Goal: Task Accomplishment & Management: Complete application form

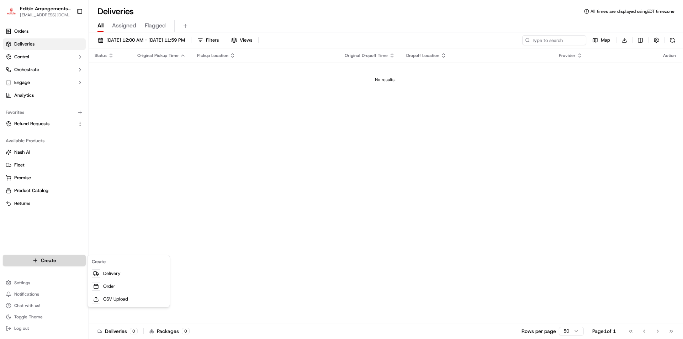
click at [63, 261] on html "Edible Arrangements - [PERSON_NAME][GEOGRAPHIC_DATA] [EMAIL_ADDRESS][DOMAIN_NAM…" at bounding box center [341, 169] width 683 height 339
click at [106, 272] on link "Delivery" at bounding box center [128, 273] width 79 height 13
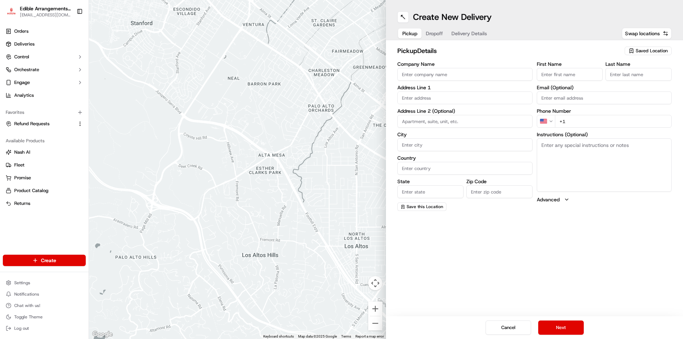
click at [635, 49] on div "Saved Location" at bounding box center [648, 51] width 47 height 9
click at [604, 82] on span "Edible Arrangements - [PERSON_NAME][GEOGRAPHIC_DATA], [GEOGRAPHIC_DATA] (FL716)" at bounding box center [637, 80] width 88 height 13
type input "Edible Arrangements - [PERSON_NAME][GEOGRAPHIC_DATA], [GEOGRAPHIC_DATA]"
type input "[STREET_ADDRESS][PERSON_NAME]"
type input "[PERSON_NAME][DEMOGRAPHIC_DATA]"
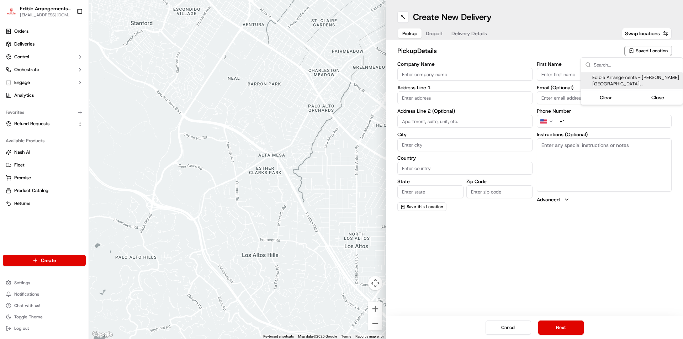
type input "US"
type input "FL"
type input "33544"
type input "[EMAIL_ADDRESS][DOMAIN_NAME]"
type input "[PHONE_NUMBER]"
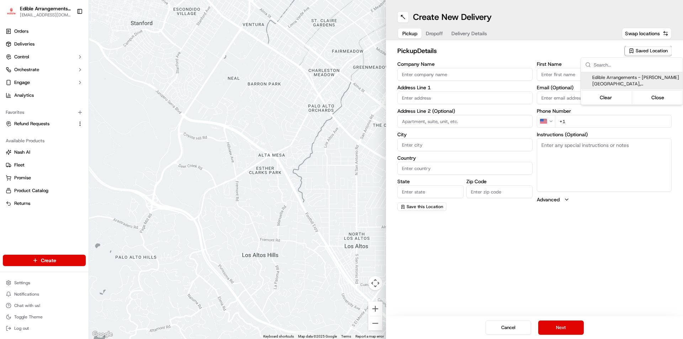
type textarea "Please come inside the store to pick up the arrangement."
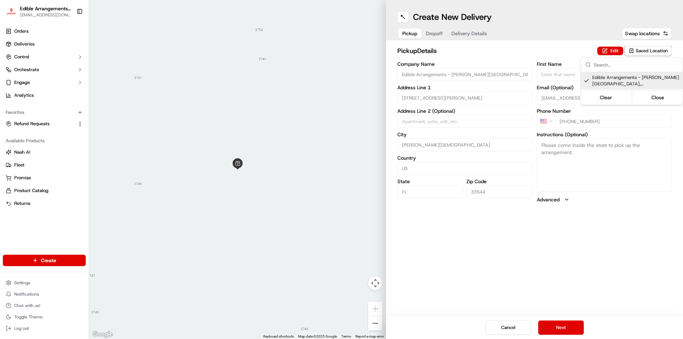
click at [605, 267] on html "Edible Arrangements - [PERSON_NAME][GEOGRAPHIC_DATA] [EMAIL_ADDRESS][DOMAIN_NAM…" at bounding box center [341, 169] width 683 height 339
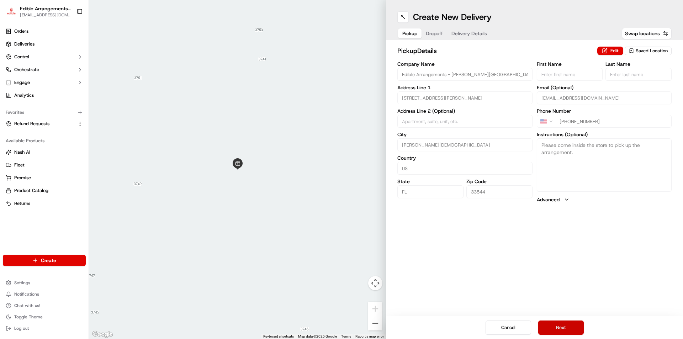
click at [561, 335] on button "Next" at bounding box center [561, 328] width 46 height 14
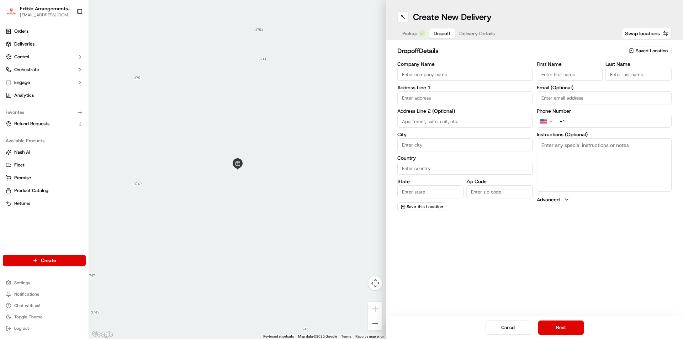
click at [569, 79] on input "First Name" at bounding box center [570, 74] width 66 height 13
type input "[PERSON_NAME]"
click at [627, 75] on input "Last Name" at bounding box center [639, 74] width 66 height 13
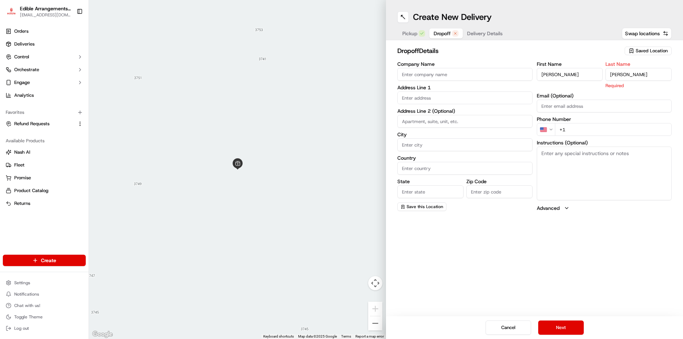
type input "[PERSON_NAME]"
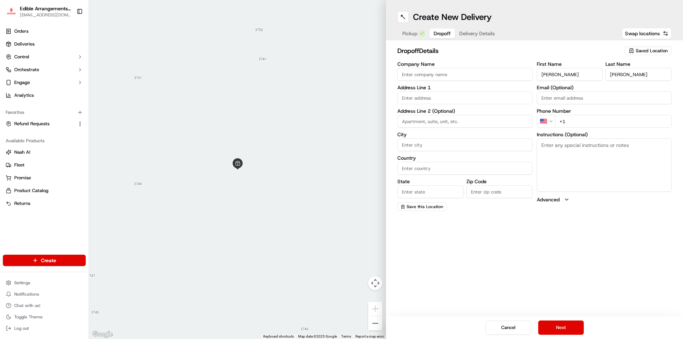
click at [585, 131] on div "First Name [PERSON_NAME] Last Name [PERSON_NAME] Email (Optional) Phone Number …" at bounding box center [604, 136] width 135 height 149
type input "[PHONE_NUMBER]"
click at [580, 148] on textarea "Instructions (Optional)" at bounding box center [604, 164] width 135 height 53
type textarea "please knock at door and deliver to person, if not leave at door"
click at [447, 98] on input "text" at bounding box center [464, 97] width 135 height 13
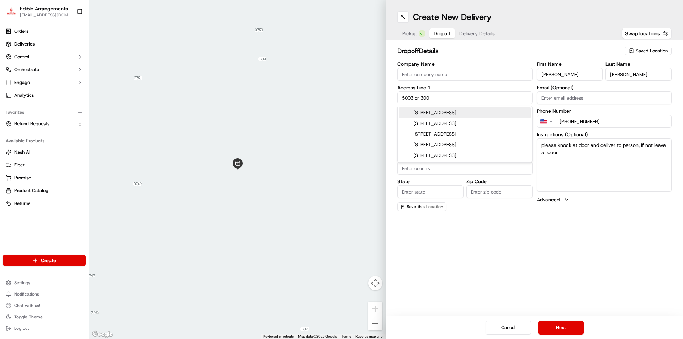
click at [447, 113] on div "[STREET_ADDRESS]" at bounding box center [465, 112] width 132 height 11
type input "[STREET_ADDRESS]"
type input "Lake Panasoffkee"
type input "[GEOGRAPHIC_DATA]"
type input "FL"
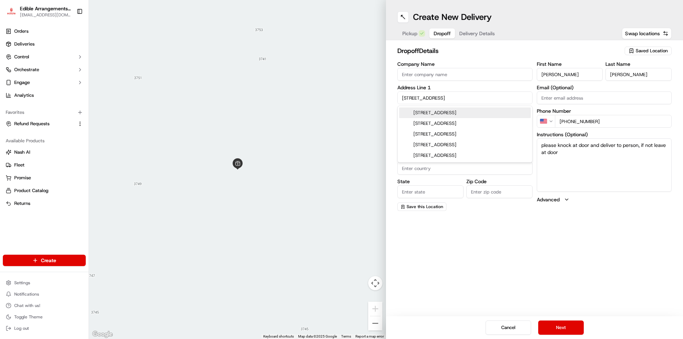
type input "33538"
type input "[STREET_ADDRESS]"
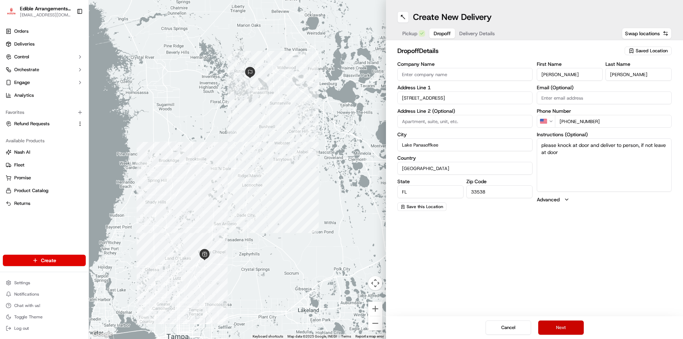
click at [559, 326] on button "Next" at bounding box center [561, 328] width 46 height 14
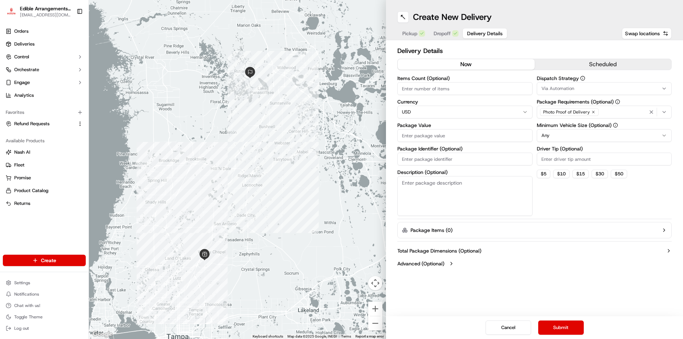
click at [435, 88] on input "Items Count (Optional)" at bounding box center [464, 88] width 135 height 13
type input "2"
click at [443, 133] on input "Package Value" at bounding box center [464, 135] width 135 height 13
type input "115.93"
click at [438, 161] on input "Package Identifier (Optional)" at bounding box center [464, 159] width 135 height 13
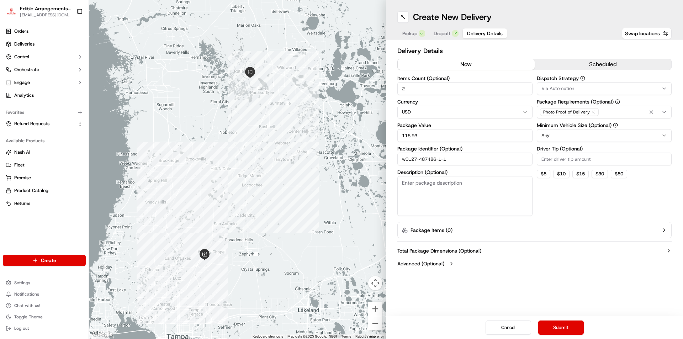
type input "w0127-487486-1-1"
click at [467, 184] on textarea "Description (Optional)" at bounding box center [464, 196] width 135 height 40
click at [437, 182] on textarea "mini indulgance and flowers" at bounding box center [464, 196] width 135 height 40
click at [426, 182] on textarea "mini indulgance and flowers" at bounding box center [464, 196] width 135 height 40
click at [427, 181] on textarea "mini indulgance and flowers" at bounding box center [464, 196] width 135 height 40
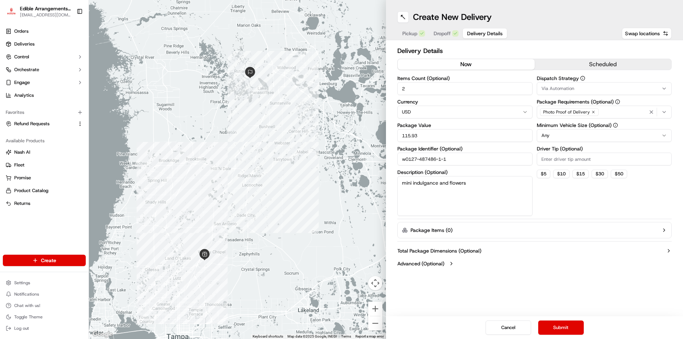
click at [430, 180] on textarea "mini indulgance and flowers" at bounding box center [464, 196] width 135 height 40
type textarea "mini indulgence and flowers"
click at [560, 325] on button "Submit" at bounding box center [561, 328] width 46 height 14
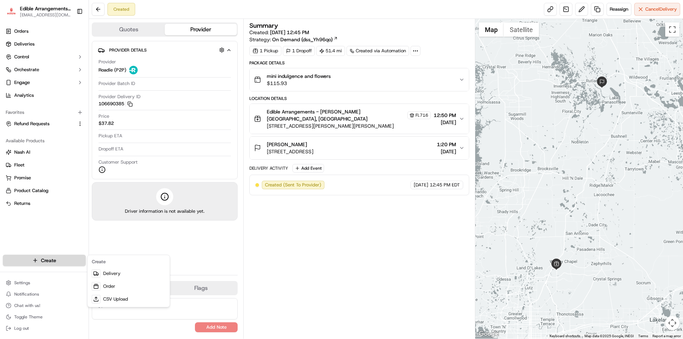
click at [73, 258] on html "Edible Arrangements - [PERSON_NAME][GEOGRAPHIC_DATA] [EMAIL_ADDRESS][DOMAIN_NAM…" at bounding box center [341, 169] width 683 height 339
click at [107, 271] on link "Delivery" at bounding box center [128, 273] width 79 height 13
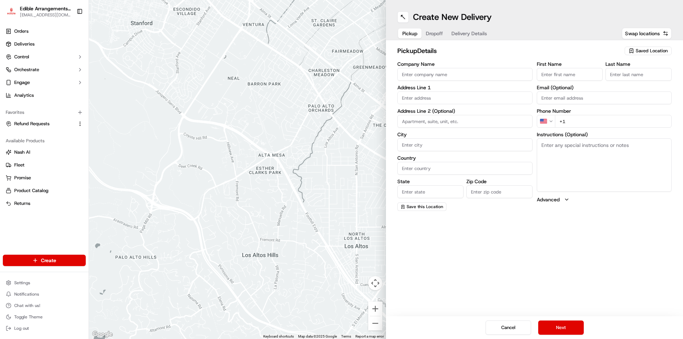
click at [628, 52] on div "Saved Location" at bounding box center [648, 51] width 47 height 9
click at [604, 81] on span "Edible Arrangements - [PERSON_NAME][GEOGRAPHIC_DATA], [GEOGRAPHIC_DATA] (FL716)" at bounding box center [637, 80] width 88 height 13
type input "Edible Arrangements - [PERSON_NAME][GEOGRAPHIC_DATA], [GEOGRAPHIC_DATA]"
type input "[STREET_ADDRESS][PERSON_NAME]"
type input "[PERSON_NAME][DEMOGRAPHIC_DATA]"
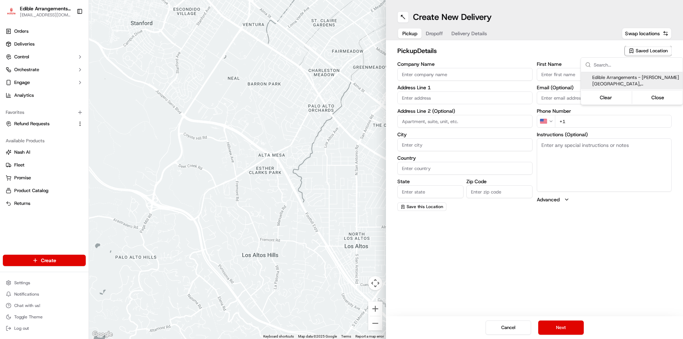
type input "US"
type input "FL"
type input "33544"
type input "[EMAIL_ADDRESS][DOMAIN_NAME]"
type input "[PHONE_NUMBER]"
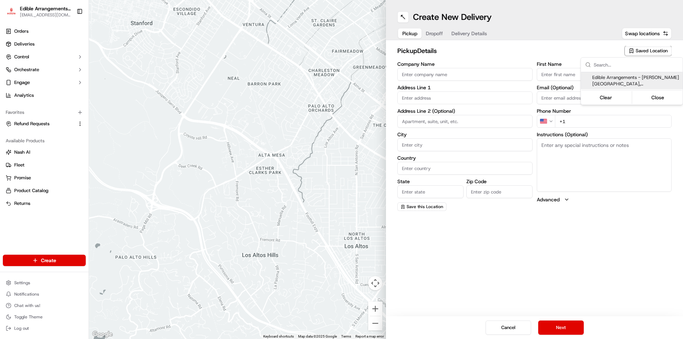
type textarea "Please come inside the store to pick up the arrangement."
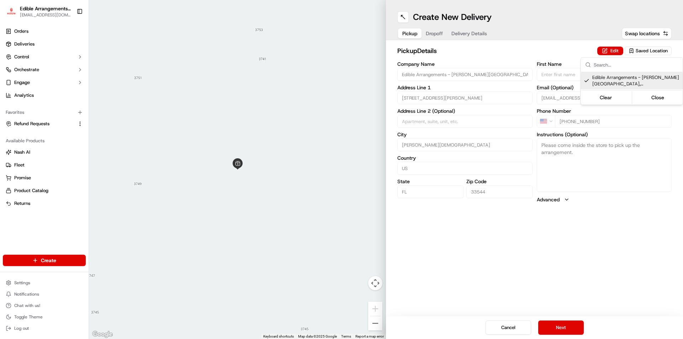
click at [557, 325] on html "Edible Arrangements - [PERSON_NAME][GEOGRAPHIC_DATA] [EMAIL_ADDRESS][DOMAIN_NAM…" at bounding box center [341, 169] width 683 height 339
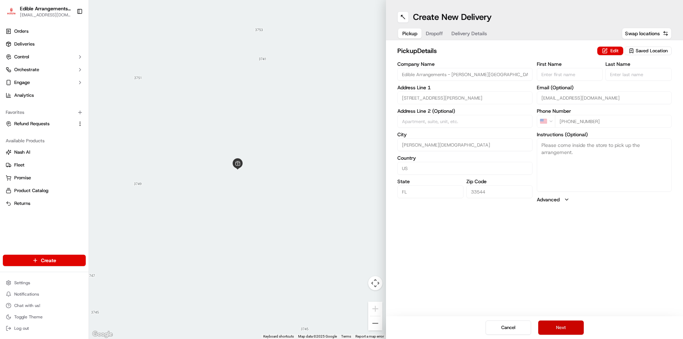
click at [564, 328] on button "Next" at bounding box center [561, 328] width 46 height 14
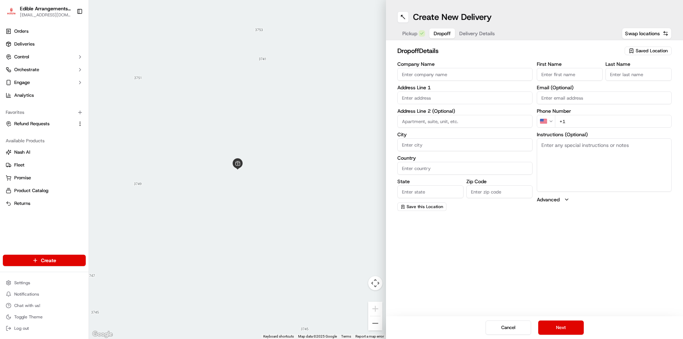
click at [562, 70] on input "First Name" at bounding box center [570, 74] width 66 height 13
type input "[PERSON_NAME]"
drag, startPoint x: 624, startPoint y: 79, endPoint x: 626, endPoint y: 75, distance: 4.8
click at [625, 76] on input "Last Name" at bounding box center [639, 74] width 66 height 13
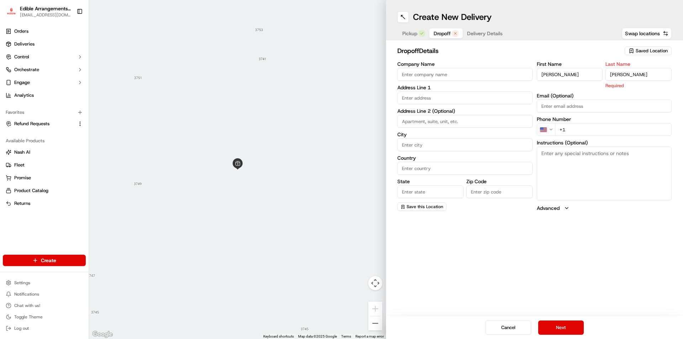
type input "[PERSON_NAME]"
click at [586, 126] on input "+1" at bounding box center [613, 129] width 117 height 13
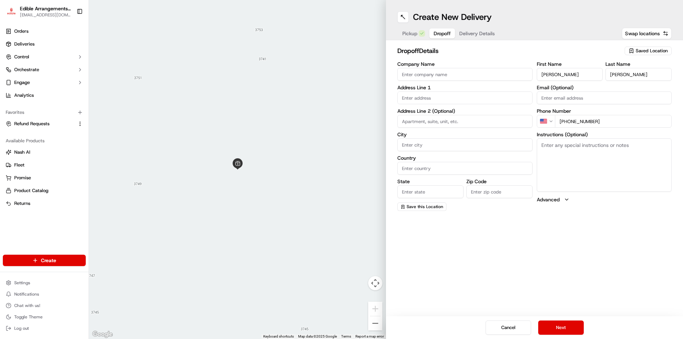
type input "[PHONE_NUMBER]"
click at [587, 156] on textarea "Instructions (Optional)" at bounding box center [604, 164] width 135 height 53
type textarea "please knock at door and hand deliver to recipient, if not home leave at door."
click at [426, 100] on input "text" at bounding box center [464, 97] width 135 height 13
click at [430, 71] on input "Company Name" at bounding box center [464, 74] width 135 height 13
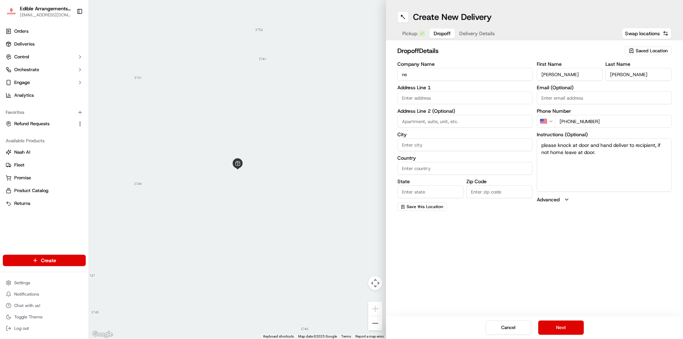
type input "n"
type input "[PERSON_NAME] electric"
click at [421, 93] on input "text" at bounding box center [464, 97] width 135 height 13
type input "2"
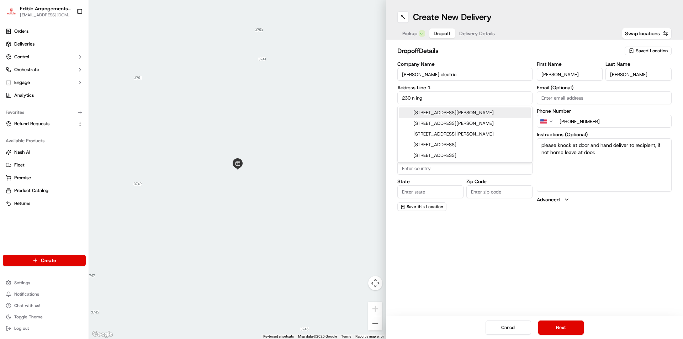
click at [468, 112] on div "[STREET_ADDRESS][PERSON_NAME]" at bounding box center [465, 112] width 132 height 11
type input "[STREET_ADDRESS][PERSON_NAME]"
type input "Lakeland"
type input "[GEOGRAPHIC_DATA]"
type input "FL"
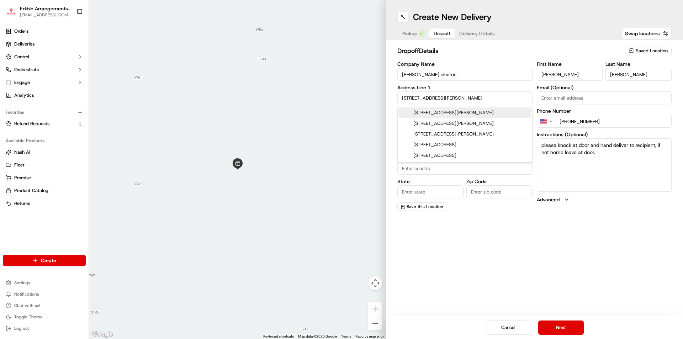
type input "33801"
type input "[STREET_ADDRESS][PERSON_NAME]"
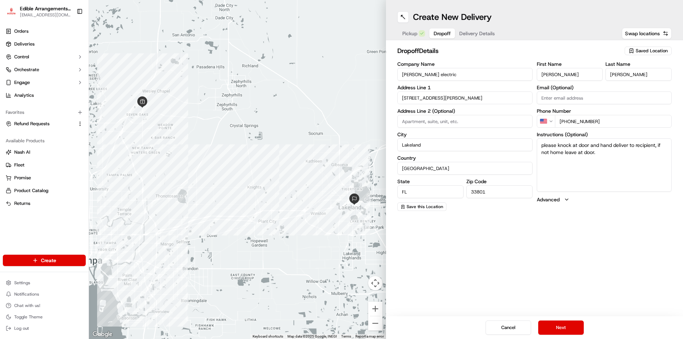
drag, startPoint x: 600, startPoint y: 143, endPoint x: 557, endPoint y: 145, distance: 43.1
click at [557, 145] on textarea "please knock at door and hand deliver to recipient, if not home leave at door." at bounding box center [604, 164] width 135 height 53
click at [643, 145] on textarea "please hand deliver to recipient, if not home leave at door." at bounding box center [604, 164] width 135 height 53
click at [550, 154] on textarea "please hand deliver to recipient, if not available leave at door." at bounding box center [604, 164] width 135 height 53
click at [556, 152] on textarea "please hand deliver to recipient, if not available leave at dr." at bounding box center [604, 164] width 135 height 53
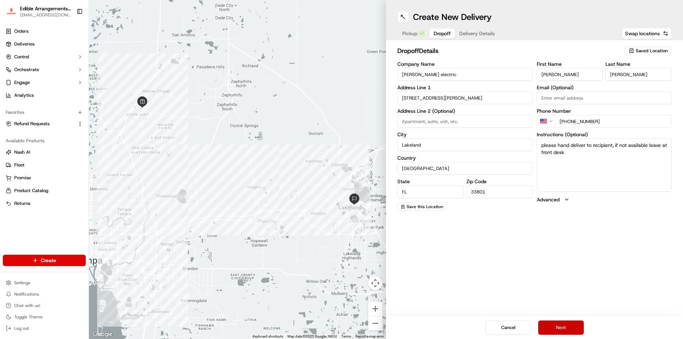
type textarea "please hand deliver to recipient, if not available leave at front desk"
click at [571, 329] on button "Next" at bounding box center [561, 328] width 46 height 14
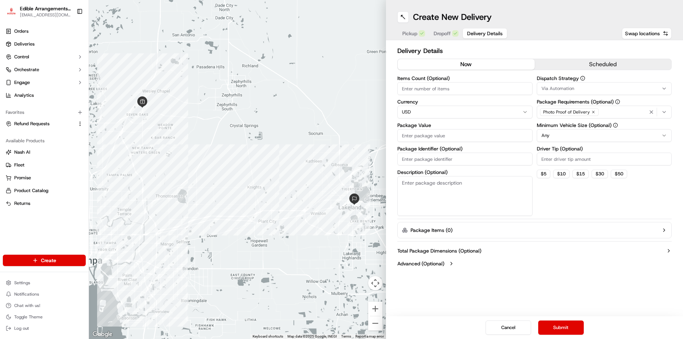
click at [443, 89] on input "Items Count (Optional)" at bounding box center [464, 88] width 135 height 13
type input "2"
click at [429, 138] on input "Package Value" at bounding box center [464, 135] width 135 height 13
type input "122.68"
click at [455, 158] on input "Package Identifier (Optional)" at bounding box center [464, 159] width 135 height 13
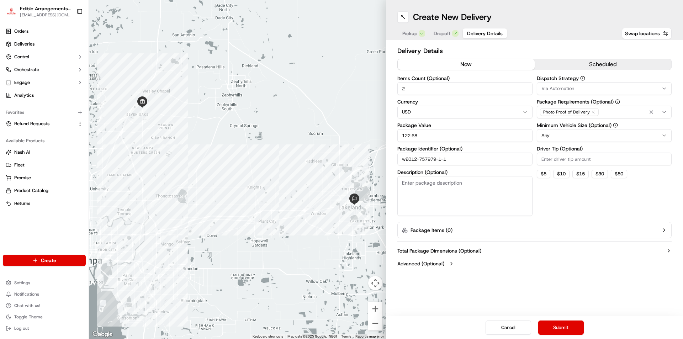
type input "w2012-757979-1-1"
click at [455, 199] on textarea "Description (Optional)" at bounding box center [464, 196] width 135 height 40
type textarea "birthday board w/ ballon bundle"
click at [569, 325] on button "Submit" at bounding box center [561, 328] width 46 height 14
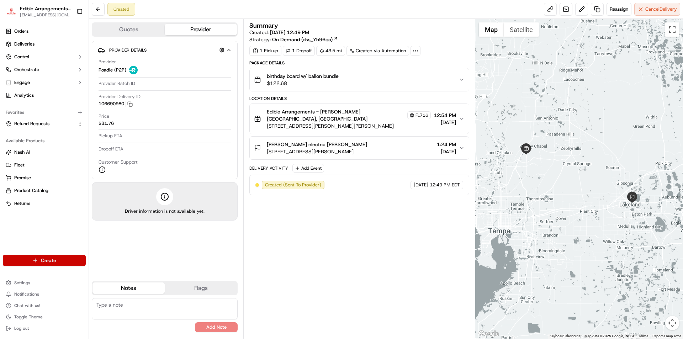
click at [77, 257] on html "Edible Arrangements - [PERSON_NAME][GEOGRAPHIC_DATA] [EMAIL_ADDRESS][DOMAIN_NAM…" at bounding box center [341, 169] width 683 height 339
click at [117, 275] on link "Delivery" at bounding box center [128, 273] width 79 height 13
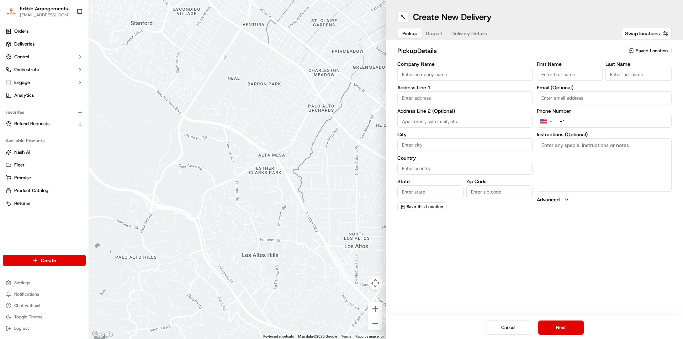
click at [631, 49] on icon "button" at bounding box center [632, 51] width 6 height 6
click at [598, 77] on span "Edible Arrangements - [PERSON_NAME][GEOGRAPHIC_DATA], [GEOGRAPHIC_DATA] (FL716)" at bounding box center [637, 80] width 88 height 13
type input "Edible Arrangements - [PERSON_NAME][GEOGRAPHIC_DATA], [GEOGRAPHIC_DATA]"
type input "[STREET_ADDRESS][PERSON_NAME]"
type input "[PERSON_NAME][DEMOGRAPHIC_DATA]"
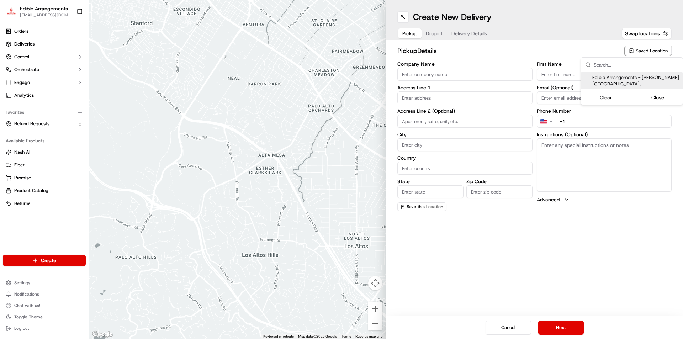
type input "US"
type input "FL"
type input "33544"
type input "[EMAIL_ADDRESS][DOMAIN_NAME]"
type input "[PHONE_NUMBER]"
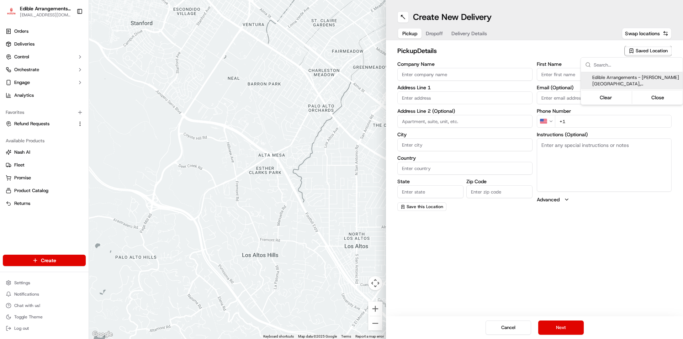
type textarea "Please come inside the store to pick up the arrangement."
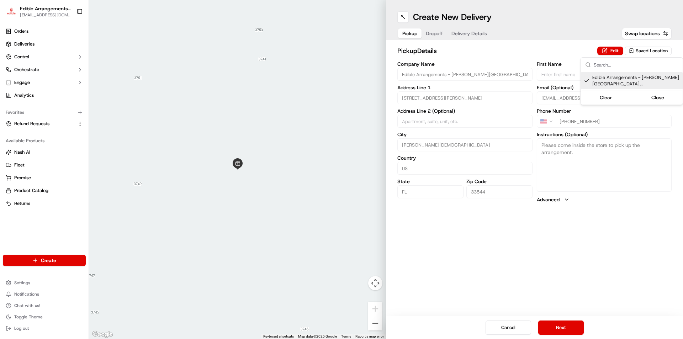
click at [564, 326] on html "Edible Arrangements - [PERSON_NAME][GEOGRAPHIC_DATA] [EMAIL_ADDRESS][DOMAIN_NAM…" at bounding box center [341, 169] width 683 height 339
click at [564, 326] on button "Next" at bounding box center [561, 328] width 46 height 14
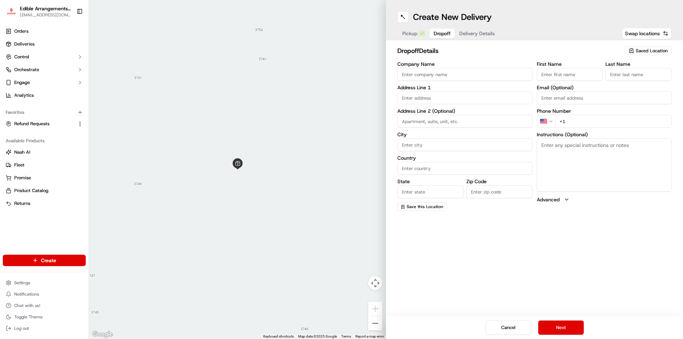
click at [548, 78] on input "First Name" at bounding box center [570, 74] width 66 height 13
type input "madison"
click at [624, 78] on input "Last Name" at bounding box center [639, 74] width 66 height 13
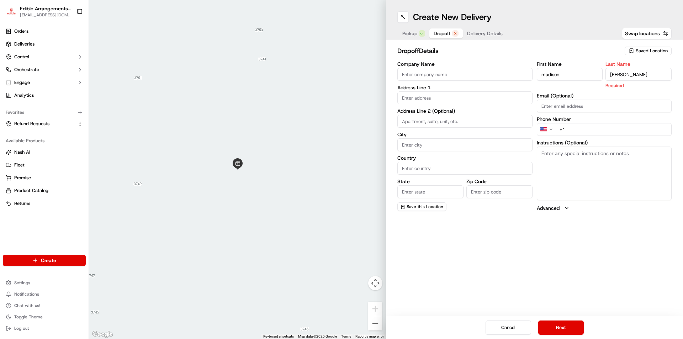
type input "[PERSON_NAME]"
click at [592, 131] on div "First Name [PERSON_NAME] Last Name [PERSON_NAME] Required Email (Optional) Phon…" at bounding box center [604, 137] width 135 height 150
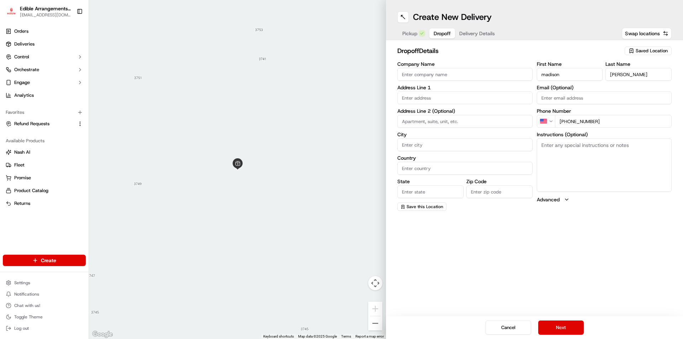
type input "[PHONE_NUMBER]"
click at [573, 148] on textarea "Instructions (Optional)" at bounding box center [604, 164] width 135 height 53
type textarea "please knock at door and hand to customer, if not available leave at door"
click at [432, 93] on input "text" at bounding box center [464, 97] width 135 height 13
click at [436, 74] on input "Company Name" at bounding box center [464, 74] width 135 height 13
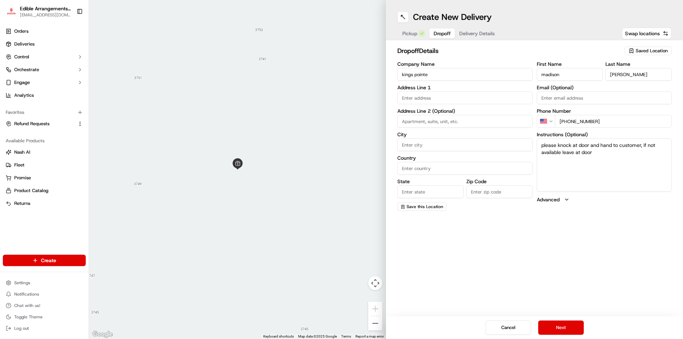
type input "kings pointe"
click at [430, 100] on input "text" at bounding box center [464, 97] width 135 height 13
click at [458, 110] on div "[STREET_ADDRESS][PERSON_NAME]" at bounding box center [465, 112] width 132 height 11
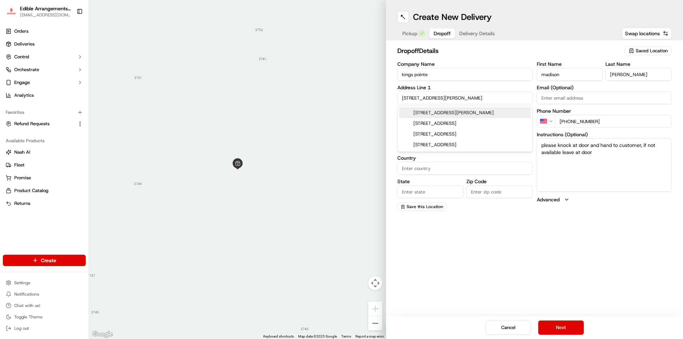
type input "[STREET_ADDRESS][PERSON_NAME]"
type input "[PERSON_NAME]"
type input "[GEOGRAPHIC_DATA]"
type input "FL"
type input "33850"
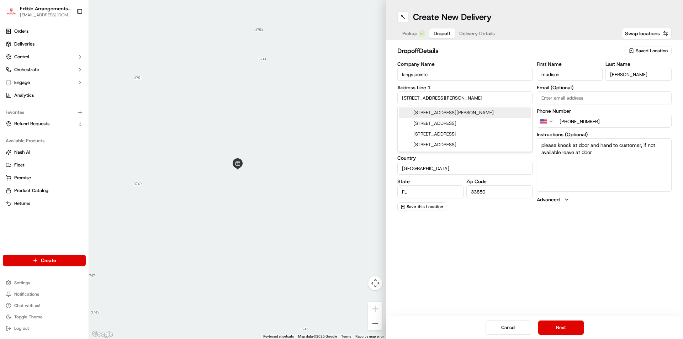
type input "[STREET_ADDRESS]"
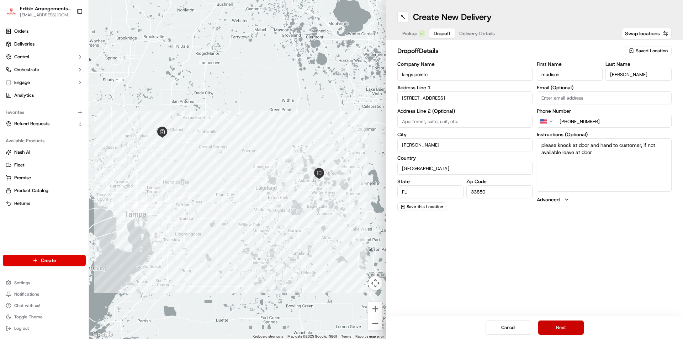
click at [564, 324] on button "Next" at bounding box center [561, 328] width 46 height 14
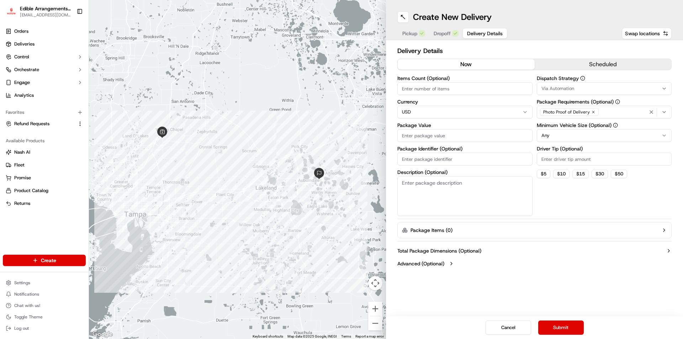
click at [450, 88] on input "Items Count (Optional)" at bounding box center [464, 88] width 135 height 13
type input "2"
click at [424, 137] on input "Package Value" at bounding box center [464, 135] width 135 height 13
type input "135.53"
click at [436, 156] on input "Package Identifier (Optional)" at bounding box center [464, 159] width 135 height 13
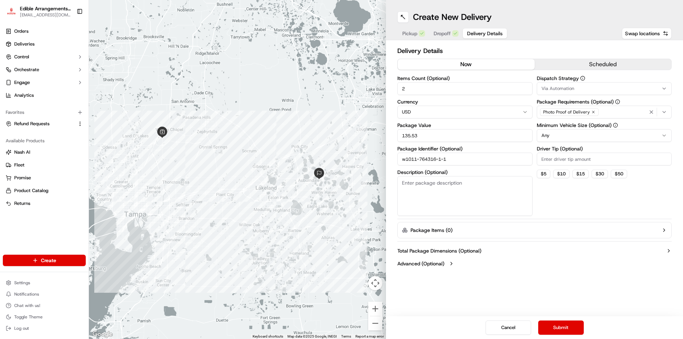
type input "w1011-764316-1-1"
click at [425, 188] on textarea "Description (Optional)" at bounding box center [464, 196] width 135 height 40
type textarea "strawberry box with flowers"
click at [575, 325] on button "Submit" at bounding box center [561, 328] width 46 height 14
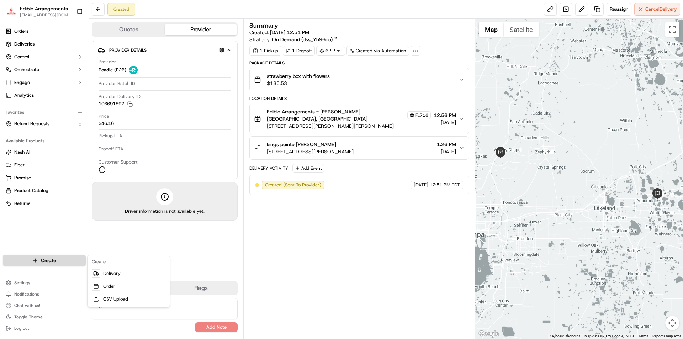
click at [55, 258] on html "Edible Arrangements - [PERSON_NAME][GEOGRAPHIC_DATA] [EMAIL_ADDRESS][DOMAIN_NAM…" at bounding box center [341, 169] width 683 height 339
click at [113, 272] on link "Delivery" at bounding box center [128, 273] width 79 height 13
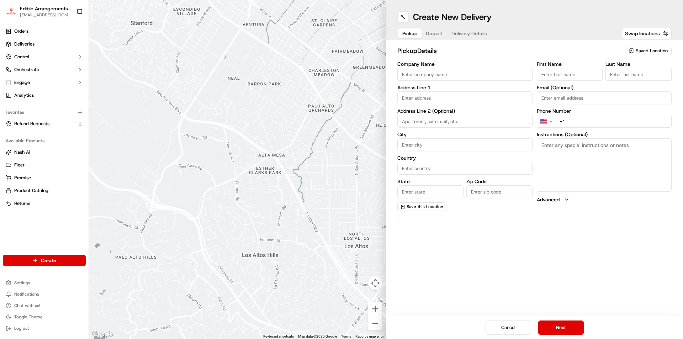
click at [636, 46] on button "Saved Location" at bounding box center [648, 51] width 47 height 10
click at [606, 81] on span "Edible Arrangements - [PERSON_NAME][GEOGRAPHIC_DATA], [GEOGRAPHIC_DATA] (FL716)" at bounding box center [637, 80] width 88 height 13
type input "Edible Arrangements - [PERSON_NAME][GEOGRAPHIC_DATA], [GEOGRAPHIC_DATA]"
type input "[STREET_ADDRESS][PERSON_NAME]"
type input "[PERSON_NAME][DEMOGRAPHIC_DATA]"
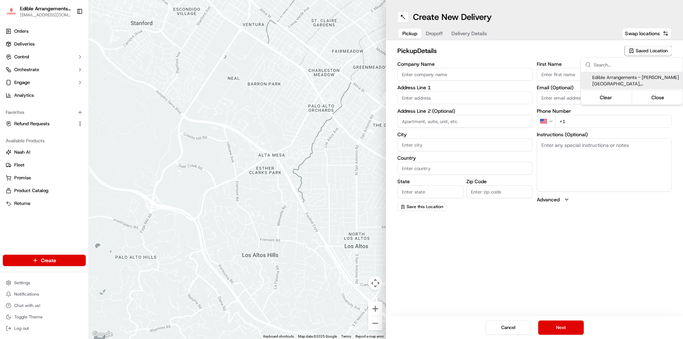
type input "US"
type input "FL"
type input "33544"
type input "[EMAIL_ADDRESS][DOMAIN_NAME]"
type input "[PHONE_NUMBER]"
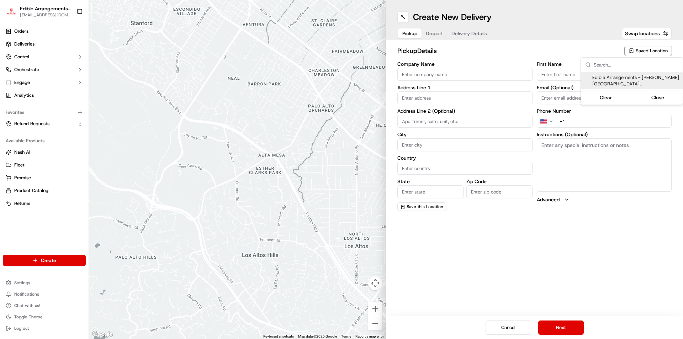
type textarea "Please come inside the store to pick up the arrangement."
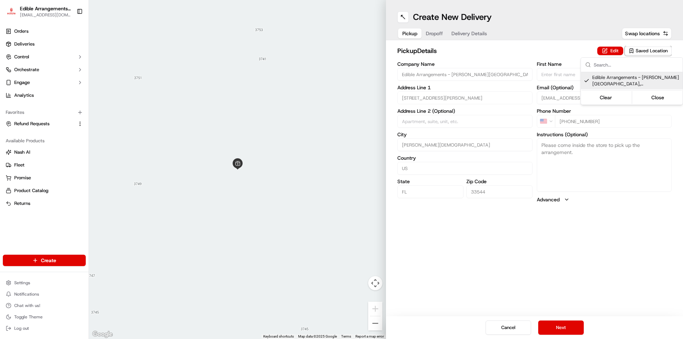
click at [563, 326] on html "Edible Arrangements - [PERSON_NAME][GEOGRAPHIC_DATA] [EMAIL_ADDRESS][DOMAIN_NAM…" at bounding box center [341, 169] width 683 height 339
click at [563, 326] on button "Next" at bounding box center [561, 328] width 46 height 14
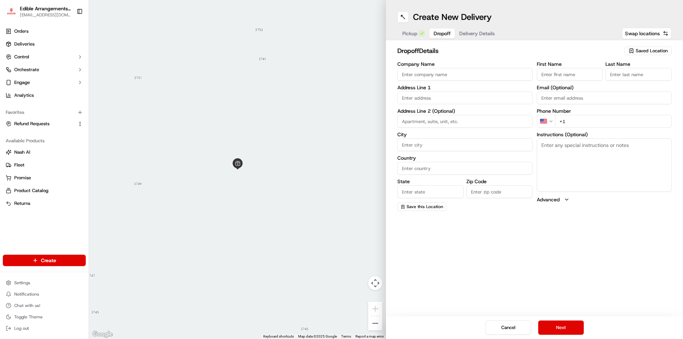
click at [563, 72] on input "First Name" at bounding box center [570, 74] width 66 height 13
type input "[PERSON_NAME]"
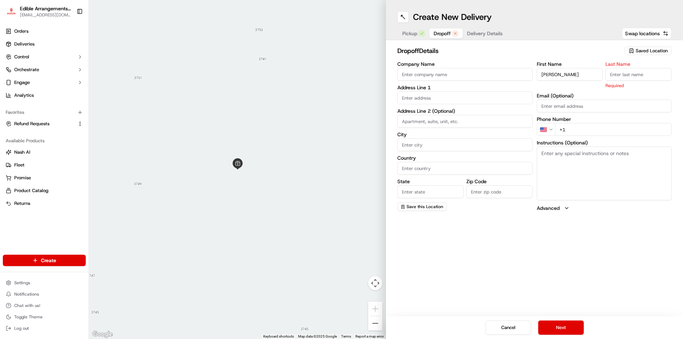
click at [633, 75] on input "Last Name" at bounding box center [639, 74] width 66 height 13
type input "[PERSON_NAME]"
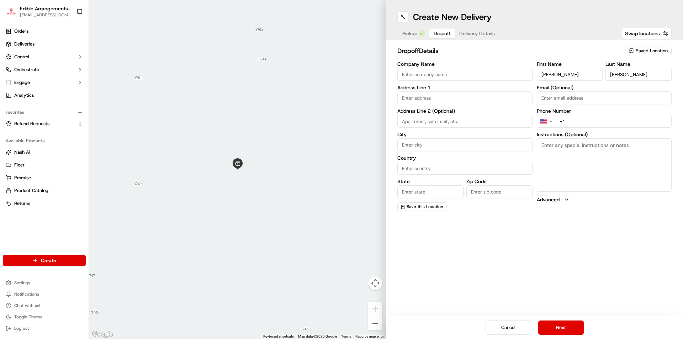
click at [581, 128] on div "First Name [PERSON_NAME] Name [PERSON_NAME] (Optional) Phone Number US +1 Instr…" at bounding box center [604, 136] width 135 height 149
type input "[PHONE_NUMBER]"
click at [575, 153] on textarea "Instructions (Optional)" at bounding box center [604, 164] width 135 height 53
type textarea "please knock at door and hand to recipient if not home leave at door."
click at [431, 81] on div "Company Name Address Line 1 Address Line 2 (Optional) City Country State Zip Co…" at bounding box center [464, 136] width 135 height 149
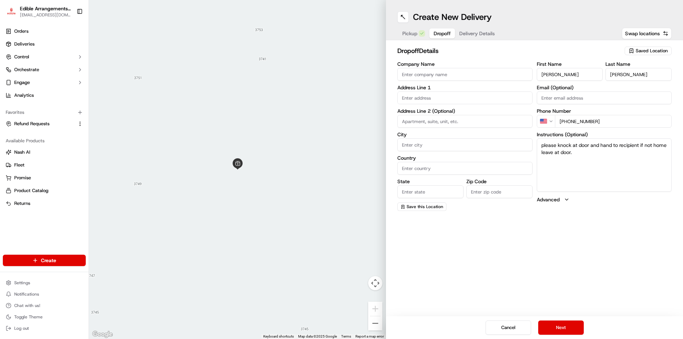
click at [428, 76] on input "Company Name" at bounding box center [464, 74] width 135 height 13
click at [417, 103] on input "text" at bounding box center [464, 97] width 135 height 13
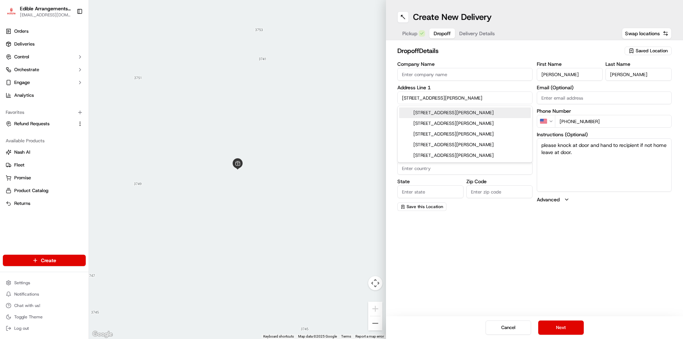
click at [461, 114] on div "[STREET_ADDRESS][PERSON_NAME]" at bounding box center [465, 112] width 132 height 11
type input "[STREET_ADDRESS][PERSON_NAME]"
type input "Bartow"
type input "[GEOGRAPHIC_DATA]"
type input "FL"
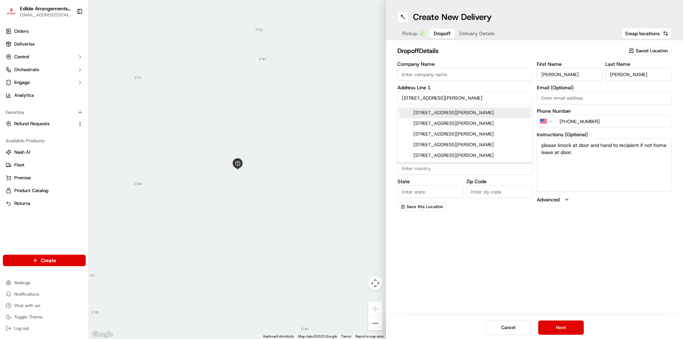
type input "33830"
type input "[STREET_ADDRESS][PERSON_NAME]"
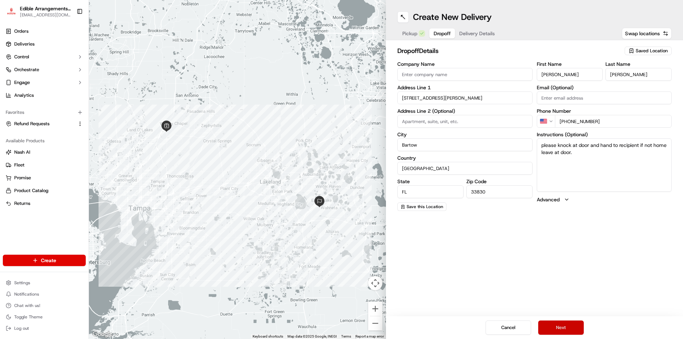
click at [561, 326] on button "Next" at bounding box center [561, 328] width 46 height 14
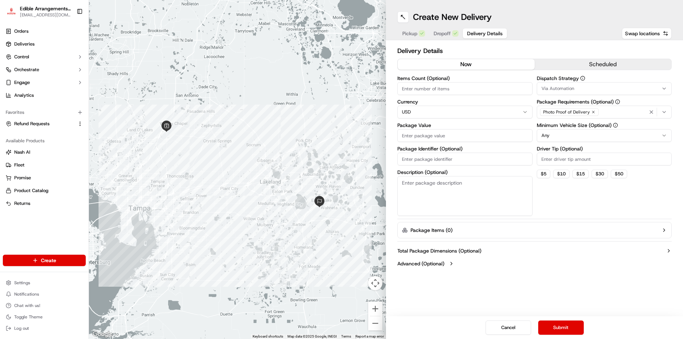
click at [402, 86] on input "Items Count (Optional)" at bounding box center [464, 88] width 135 height 13
type input "2"
click at [426, 137] on input "Package Value" at bounding box center [464, 135] width 135 height 13
type input "59.56"
click at [423, 159] on input "Package Identifier (Optional)" at bounding box center [464, 159] width 135 height 13
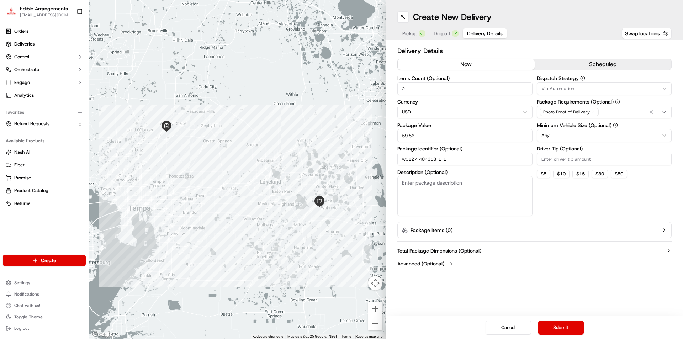
type input "w0127-484358-1-1"
click at [429, 189] on textarea "Description (Optional)" at bounding box center [464, 196] width 135 height 40
click at [427, 180] on textarea "mini floweer and 6ct strawberry box" at bounding box center [464, 196] width 135 height 40
type textarea "mini flower and 6ct strawberry box"
click at [569, 323] on button "Submit" at bounding box center [561, 328] width 46 height 14
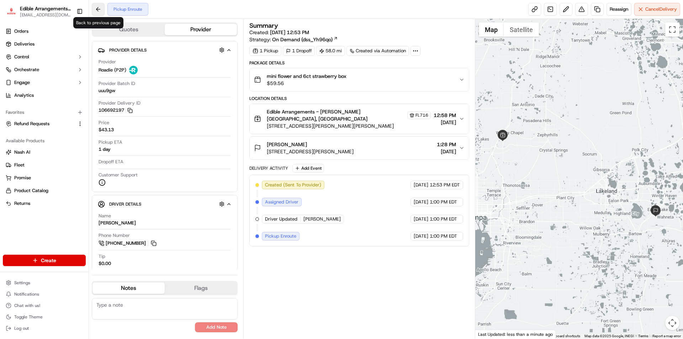
click at [94, 10] on button at bounding box center [98, 9] width 13 height 13
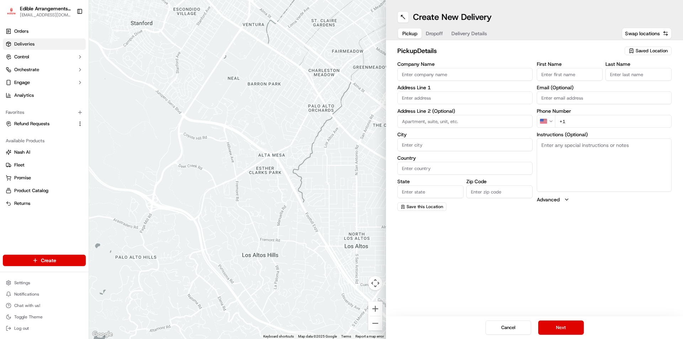
click at [24, 49] on link "Deliveries" at bounding box center [44, 43] width 83 height 11
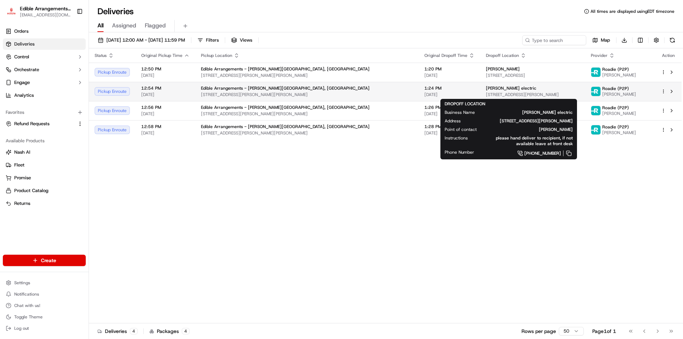
click at [486, 93] on span "[STREET_ADDRESS][PERSON_NAME]" at bounding box center [532, 95] width 93 height 6
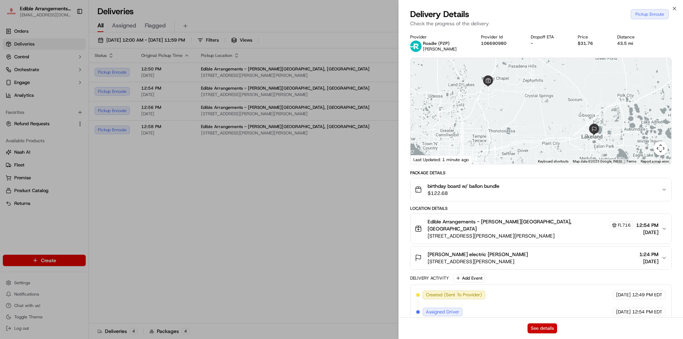
click at [540, 326] on button "See details" at bounding box center [543, 328] width 30 height 10
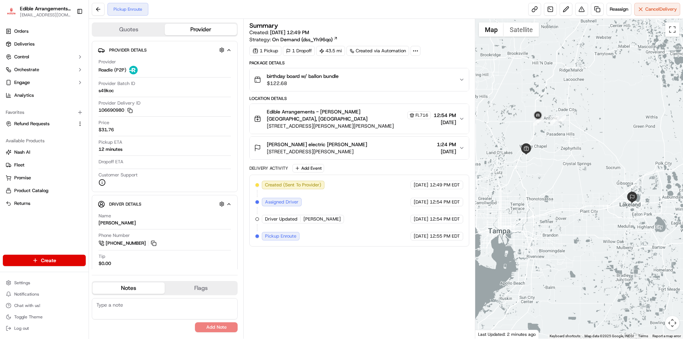
click at [343, 141] on div "[PERSON_NAME] electric [PERSON_NAME]" at bounding box center [317, 144] width 100 height 7
